Goal: Information Seeking & Learning: Learn about a topic

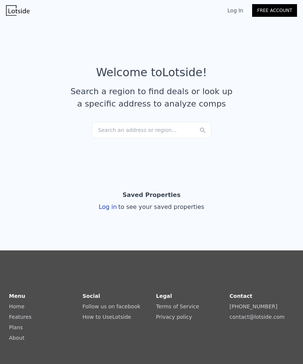
click at [229, 10] on link "Log In" at bounding box center [235, 10] width 34 height 7
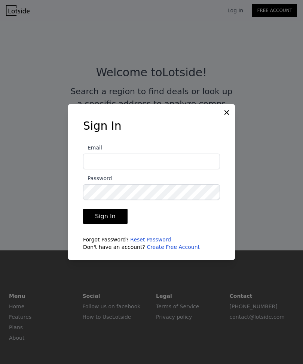
click at [100, 166] on input "Email" at bounding box center [151, 162] width 137 height 16
click at [92, 161] on input "Email" at bounding box center [151, 162] width 137 height 16
type input "byron.grier22@gmail.com"
click at [95, 222] on button "Sign In" at bounding box center [105, 216] width 44 height 15
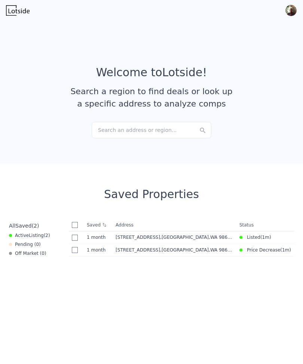
click at [106, 240] on time "1 month" at bounding box center [98, 237] width 23 height 6
click at [91, 252] on time "1 month" at bounding box center [98, 250] width 23 height 6
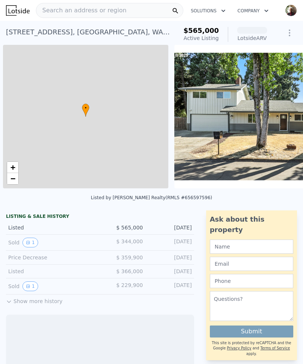
scroll to position [0, 3]
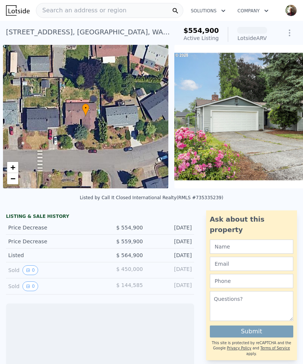
scroll to position [0, 3]
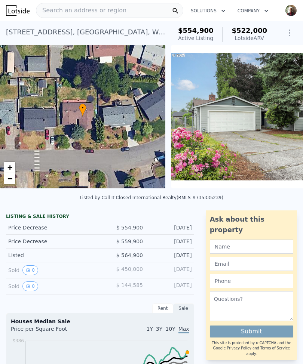
click at [55, 16] on div "Search an address or region" at bounding box center [81, 10] width 90 height 14
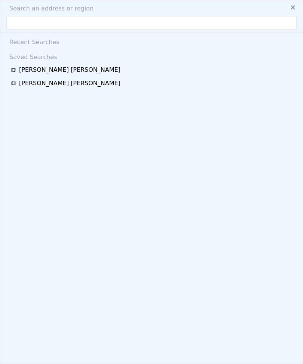
click at [24, 72] on span "Byron Lee Grier" at bounding box center [69, 69] width 101 height 9
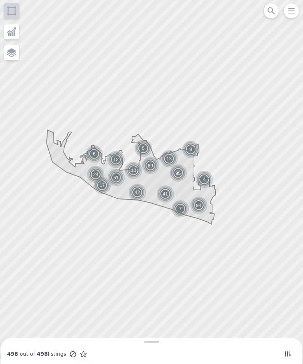
click at [83, 356] on icon at bounding box center [83, 354] width 6 height 6
click at [112, 159] on img at bounding box center [116, 160] width 18 height 18
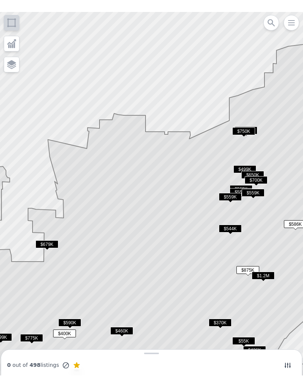
scroll to position [960, 0]
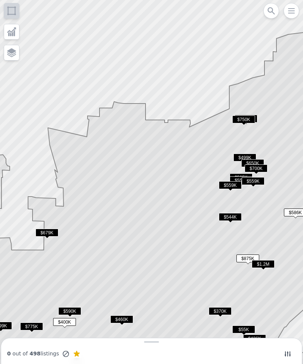
click at [44, 231] on span "$679K" at bounding box center [46, 233] width 23 height 8
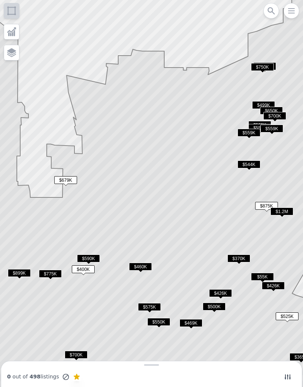
click at [138, 263] on span "$460K" at bounding box center [140, 267] width 23 height 8
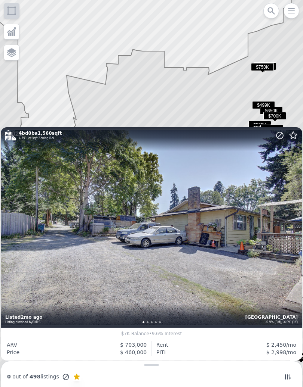
click at [260, 71] on span "$750K" at bounding box center [262, 67] width 23 height 8
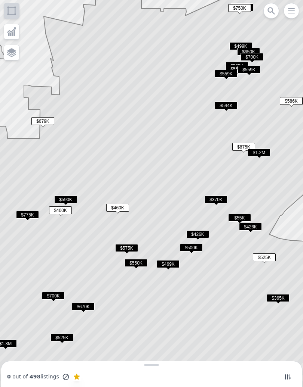
click at [220, 112] on div "$544K" at bounding box center [225, 107] width 23 height 11
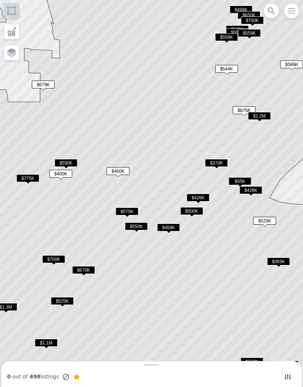
click at [42, 89] on span "$679K" at bounding box center [43, 85] width 23 height 8
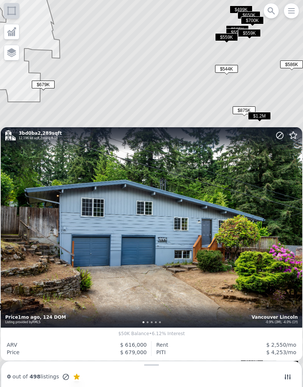
click at [66, 102] on icon at bounding box center [151, 193] width 365 height 466
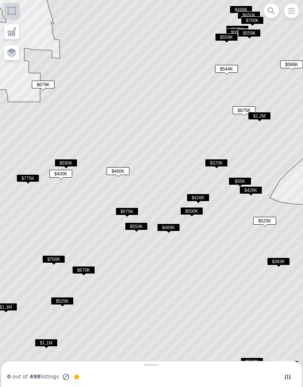
click at [64, 165] on span "$590K" at bounding box center [66, 163] width 23 height 8
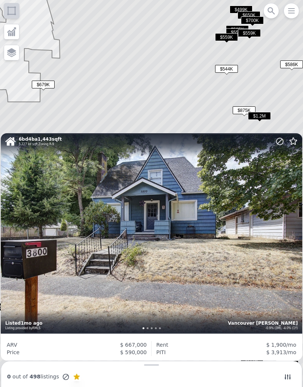
click at [67, 102] on icon at bounding box center [151, 193] width 365 height 466
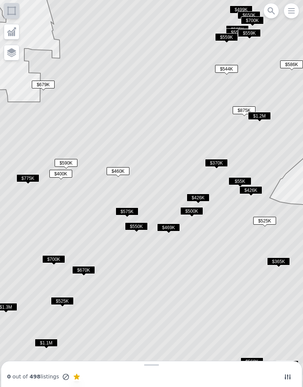
click at [125, 212] on span "$575K" at bounding box center [126, 212] width 23 height 8
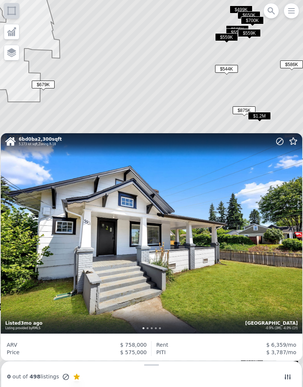
click at [91, 91] on icon at bounding box center [151, 193] width 365 height 466
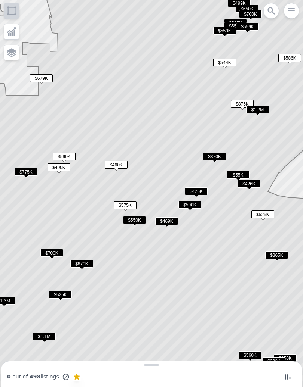
click at [205, 163] on div "$370K" at bounding box center [214, 158] width 23 height 11
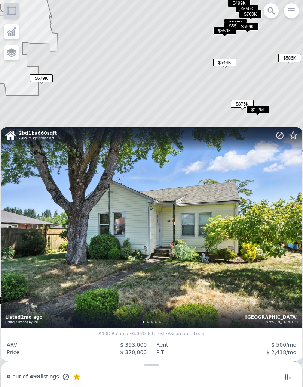
click at [72, 102] on icon at bounding box center [151, 193] width 365 height 466
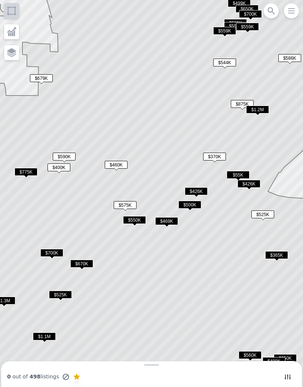
click at [27, 175] on span "$775K" at bounding box center [26, 172] width 23 height 8
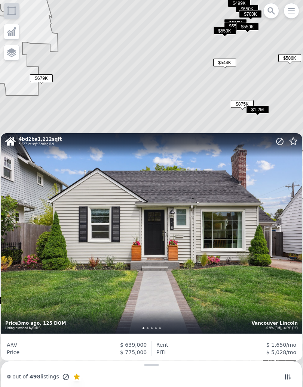
click at [91, 108] on icon at bounding box center [151, 193] width 365 height 466
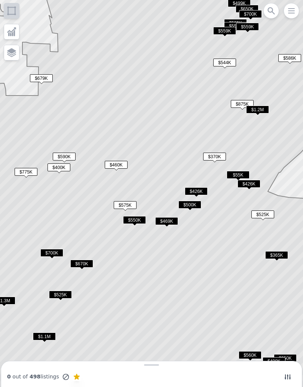
click at [50, 253] on span "$700K" at bounding box center [51, 253] width 23 height 8
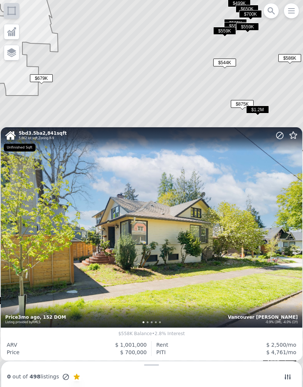
click at [88, 118] on icon at bounding box center [151, 193] width 365 height 466
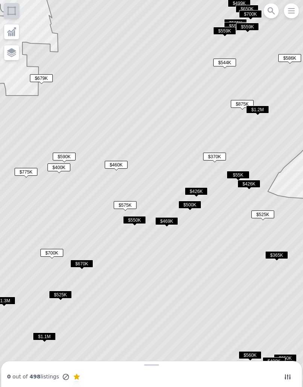
click at [131, 225] on div "$550K" at bounding box center [134, 221] width 23 height 11
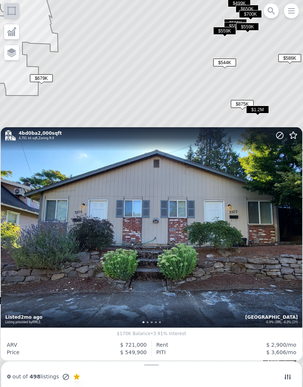
click at [86, 102] on icon at bounding box center [151, 193] width 365 height 466
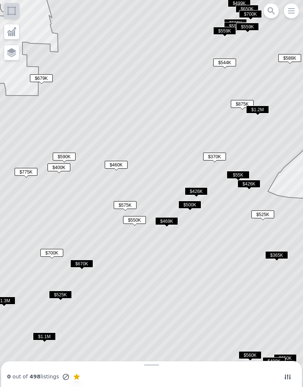
click at [189, 191] on span "$426K" at bounding box center [196, 192] width 23 height 8
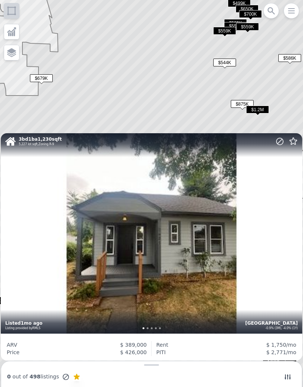
click at [114, 96] on icon at bounding box center [151, 193] width 365 height 466
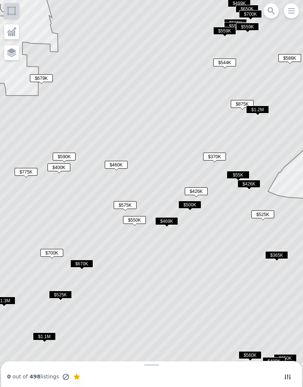
click at [186, 203] on span "$500K" at bounding box center [189, 205] width 23 height 8
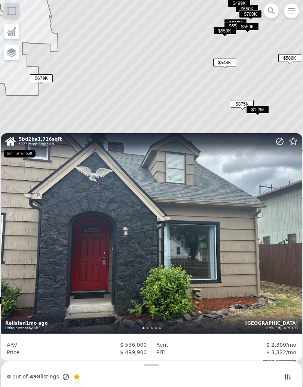
click at [102, 91] on icon at bounding box center [151, 193] width 365 height 466
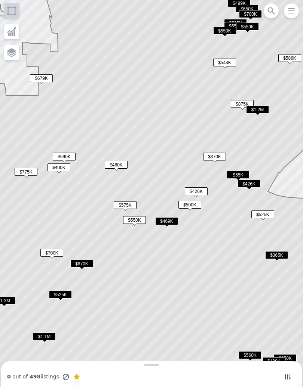
click at [80, 268] on span "$670K" at bounding box center [81, 264] width 23 height 8
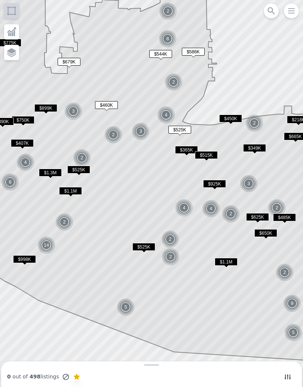
click at [48, 171] on span "$1.3M" at bounding box center [50, 173] width 23 height 8
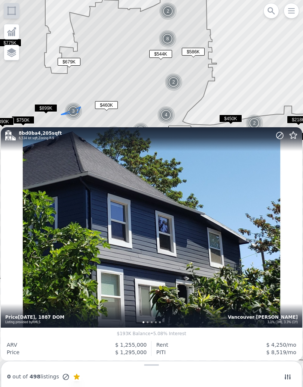
click at [71, 108] on img at bounding box center [73, 111] width 18 height 18
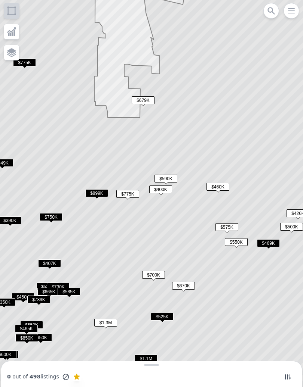
click at [95, 194] on span "$899K" at bounding box center [96, 193] width 23 height 8
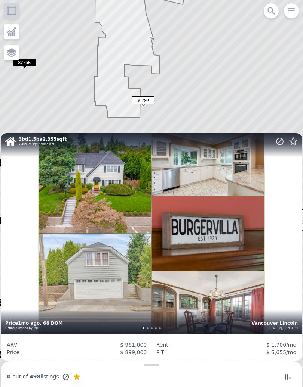
click at [29, 110] on icon at bounding box center [151, 193] width 365 height 466
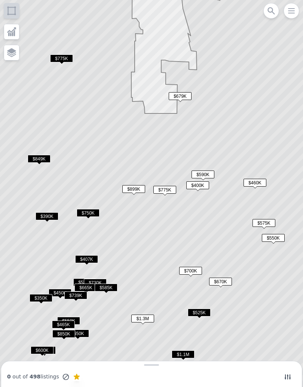
click at [131, 190] on span "$899K" at bounding box center [133, 189] width 23 height 8
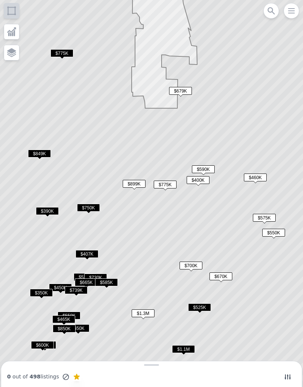
click at [95, 204] on span "$750K" at bounding box center [88, 208] width 23 height 8
